Goal: Find specific page/section

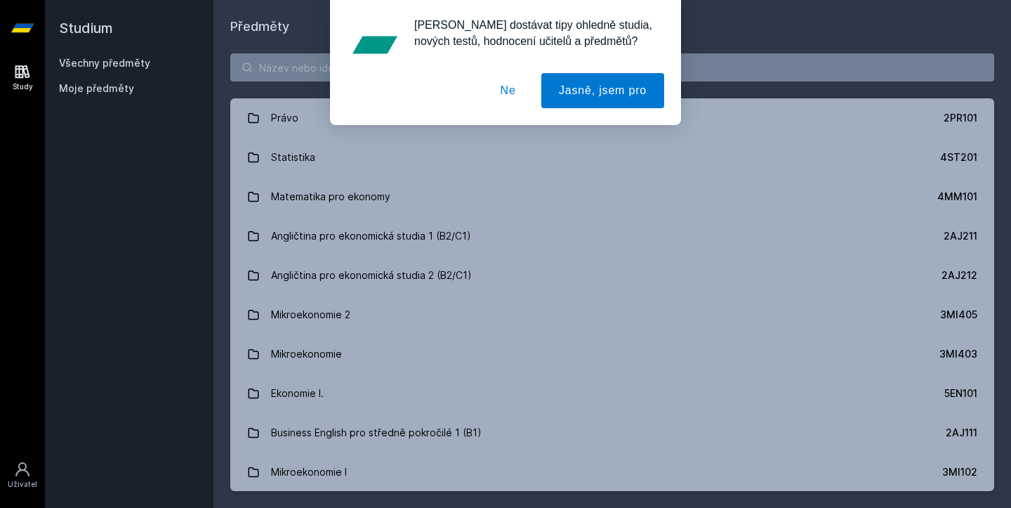
click at [515, 93] on button "Ne" at bounding box center [508, 90] width 51 height 35
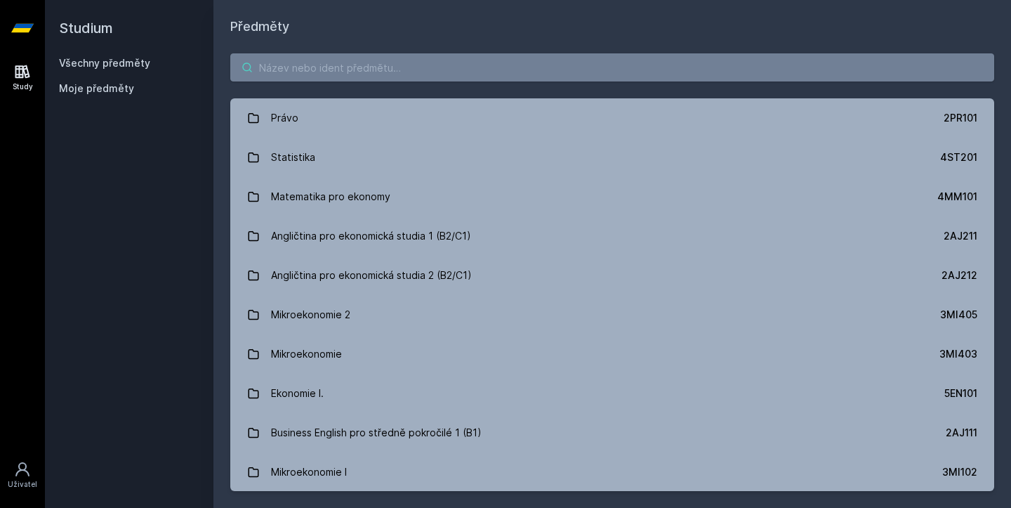
click at [452, 70] on input "search" at bounding box center [612, 67] width 764 height 28
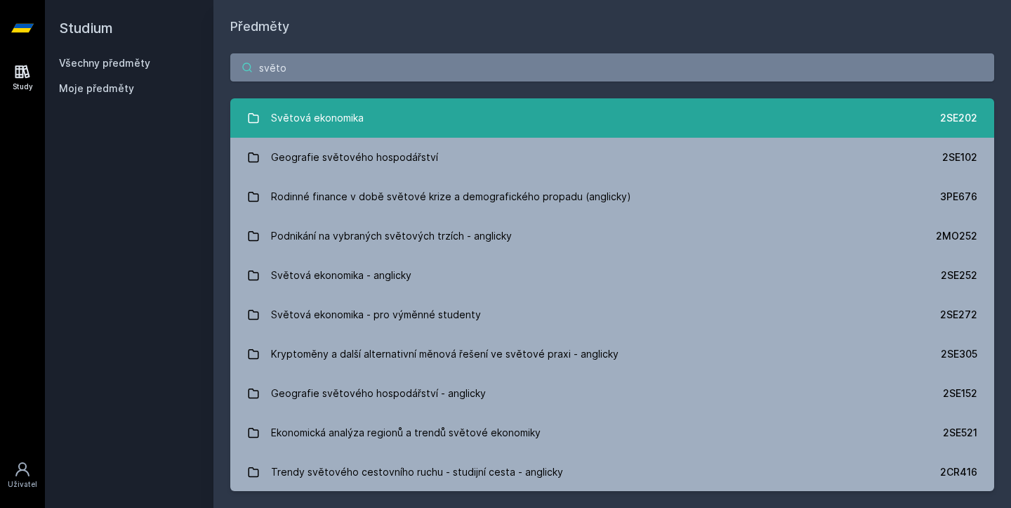
type input "světo"
click at [319, 104] on div "Světová ekonomika" at bounding box center [317, 118] width 93 height 28
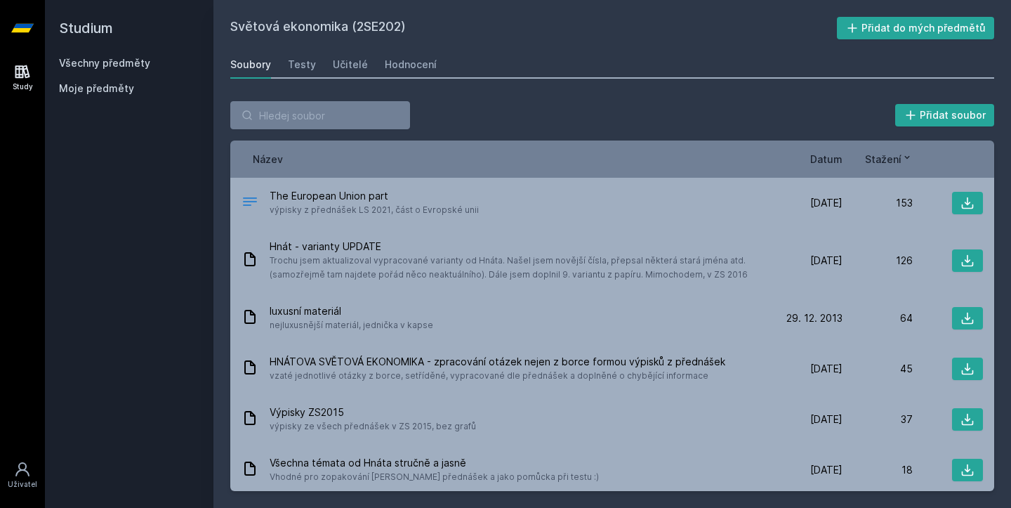
click at [834, 148] on div "Název Datum Stažení" at bounding box center [612, 158] width 764 height 37
click at [834, 158] on span "Datum" at bounding box center [826, 159] width 32 height 15
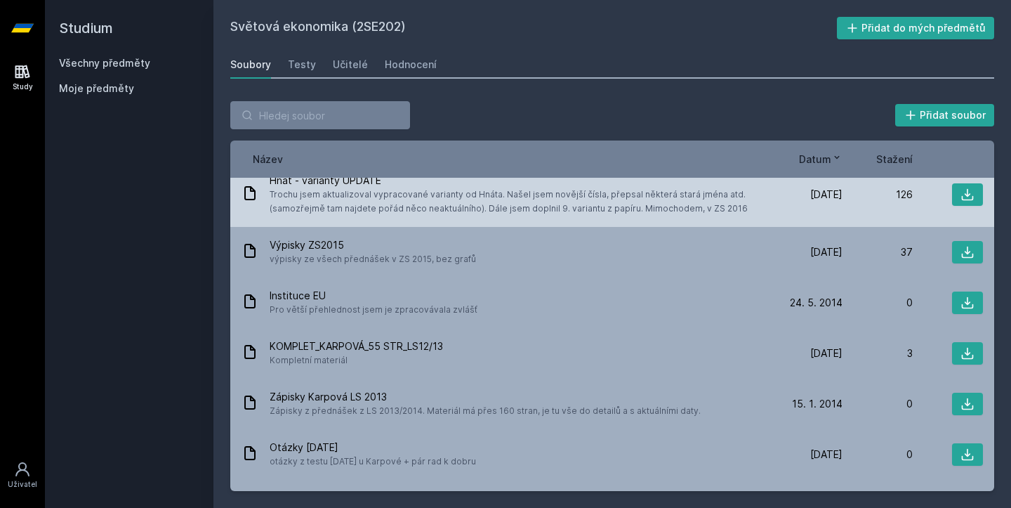
scroll to position [118, 0]
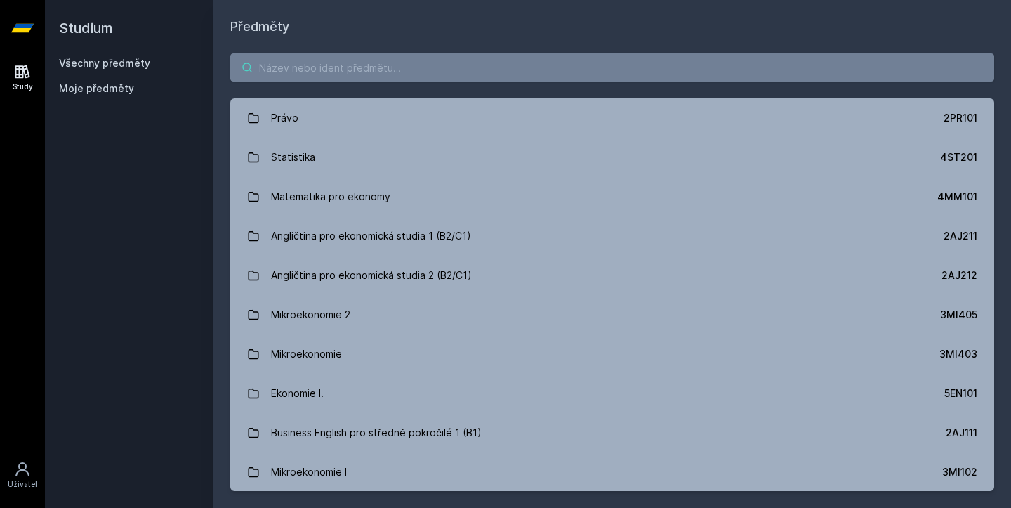
click at [290, 77] on input "search" at bounding box center [612, 67] width 764 height 28
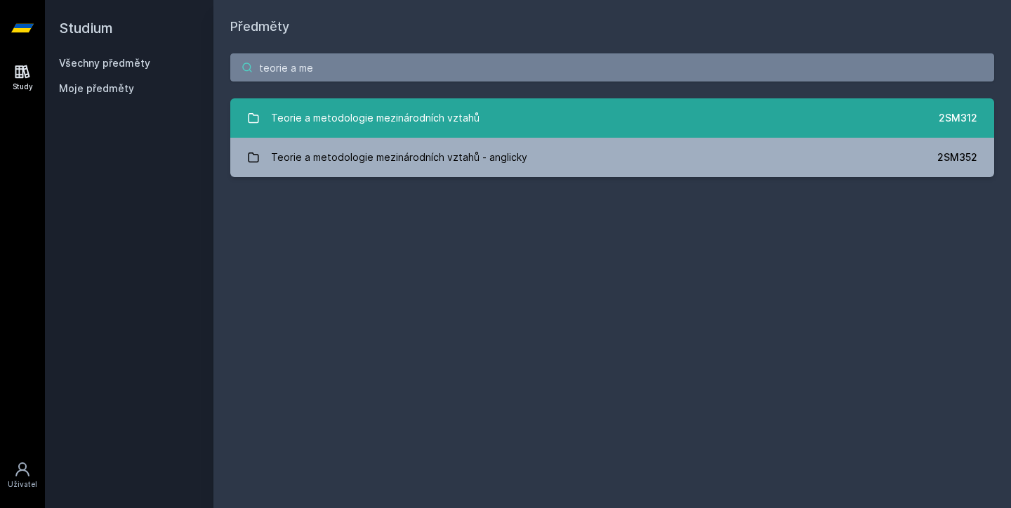
type input "teorie a me"
click at [422, 112] on div "Teorie a metodologie mezinárodních vztahů" at bounding box center [375, 118] width 209 height 28
